Goal: Task Accomplishment & Management: Complete application form

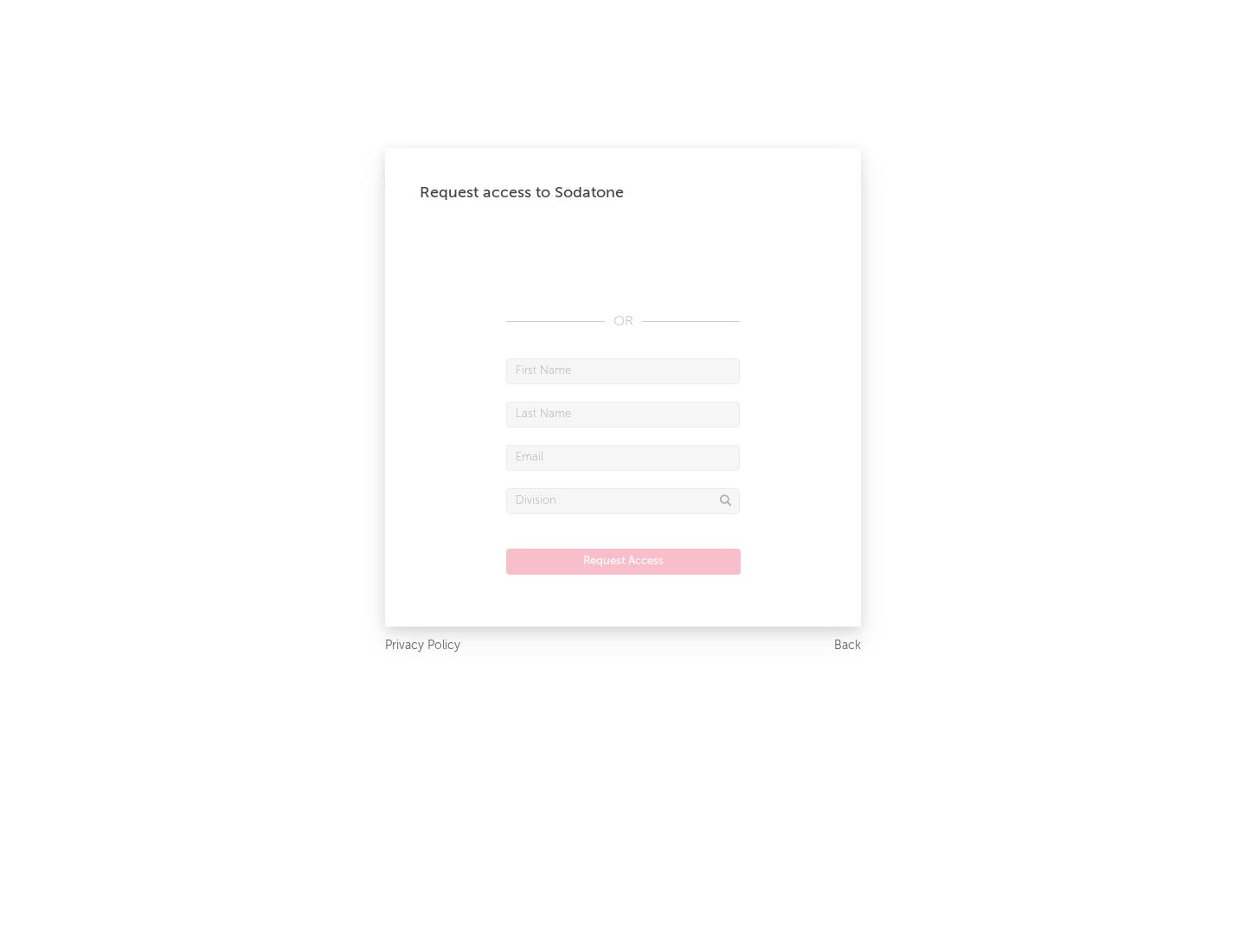
click at [623, 370] on input "text" at bounding box center [623, 371] width 234 height 26
type input "[PERSON_NAME]"
click at [623, 414] on input "text" at bounding box center [623, 414] width 234 height 26
type input "[PERSON_NAME]"
click at [623, 457] on input "text" at bounding box center [623, 457] width 234 height 26
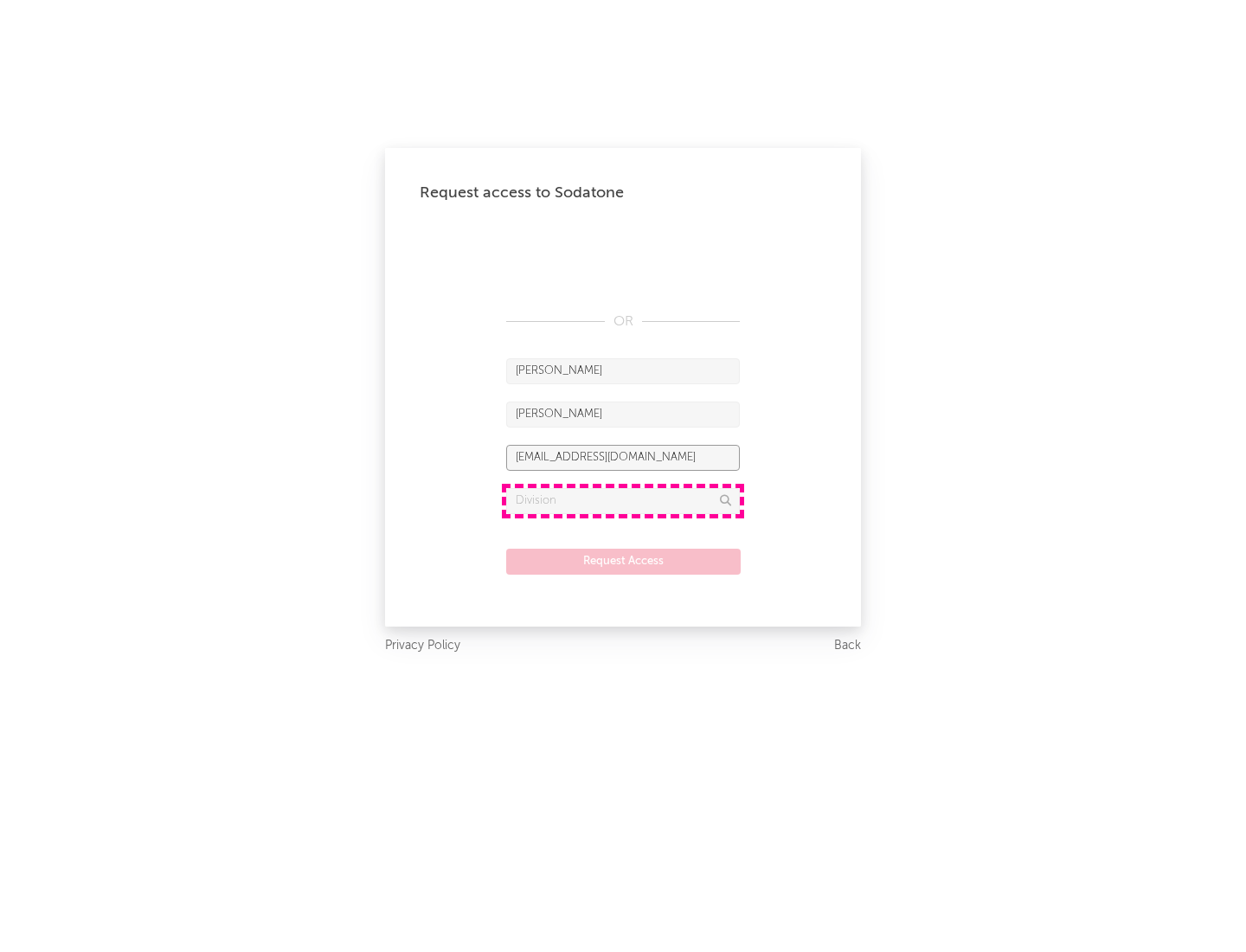
type input "[EMAIL_ADDRESS][DOMAIN_NAME]"
click at [623, 500] on input "text" at bounding box center [623, 500] width 234 height 26
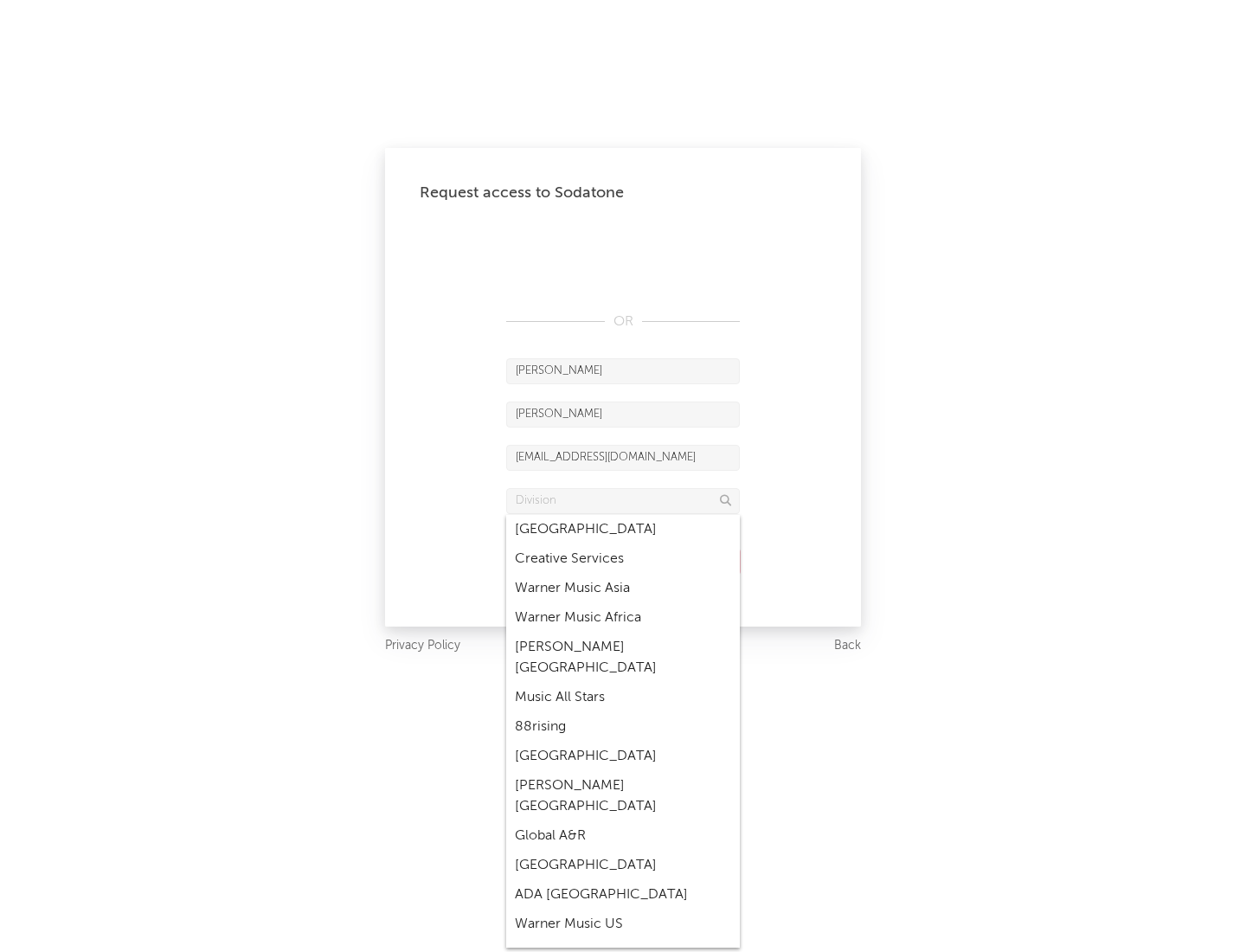
click at [623, 683] on div "Music All Stars" at bounding box center [623, 697] width 234 height 30
type input "Music All Stars"
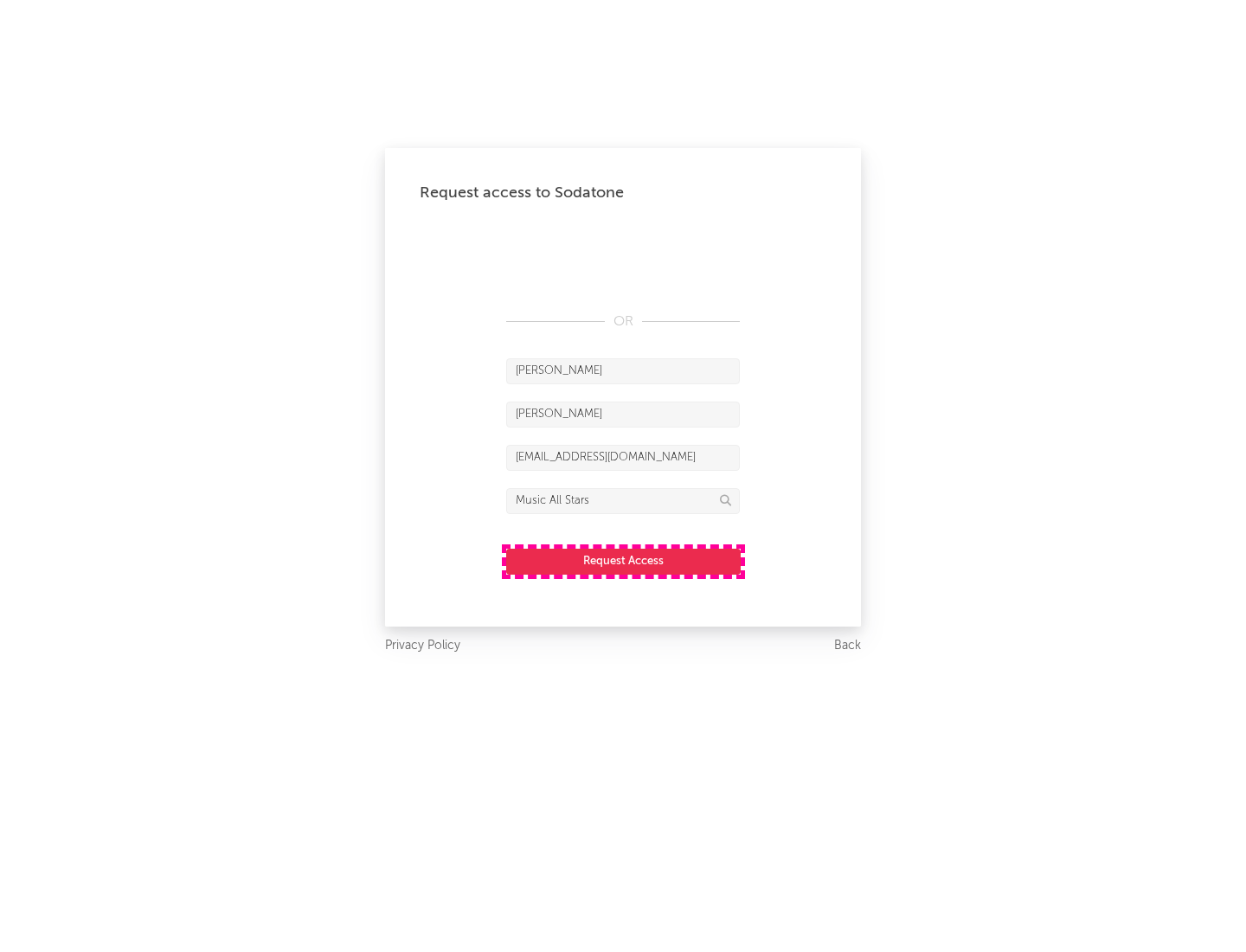
click at [623, 561] on button "Request Access" at bounding box center [623, 561] width 235 height 26
